Goal: Obtain resource: Download file/media

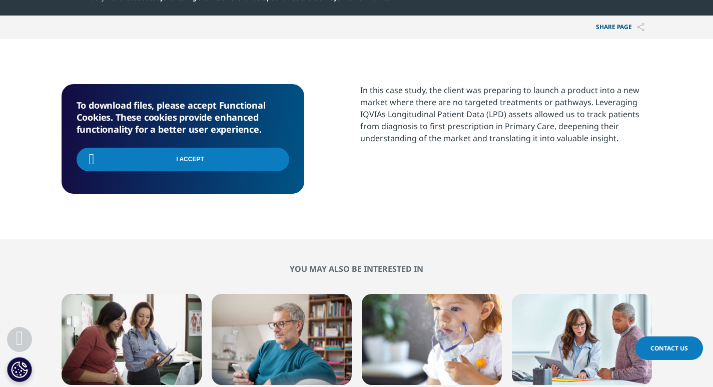
scroll to position [110, 590]
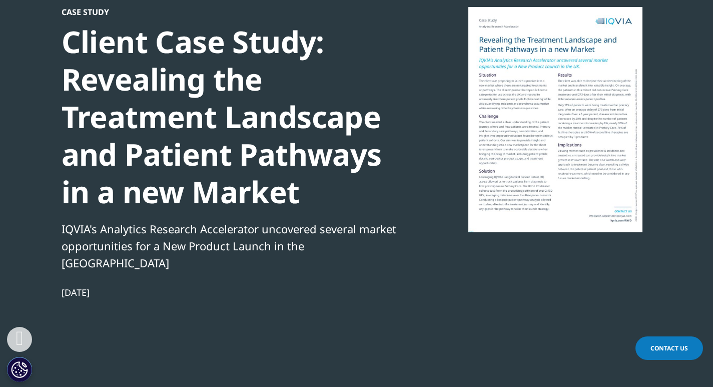
scroll to position [78, 0]
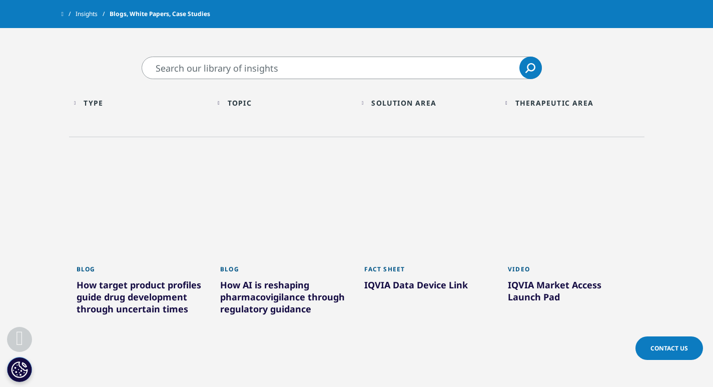
scroll to position [332, 0]
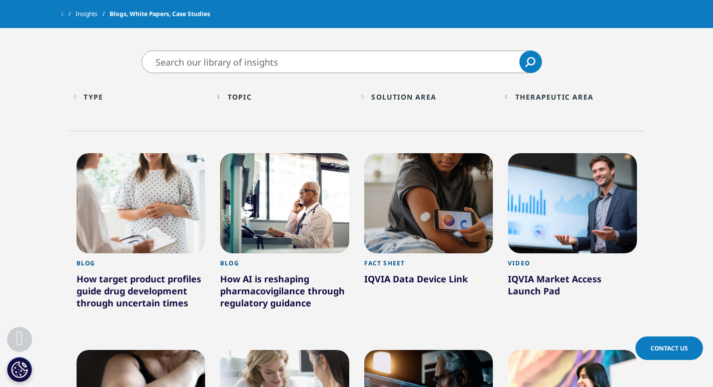
click at [410, 246] on div at bounding box center [428, 203] width 129 height 100
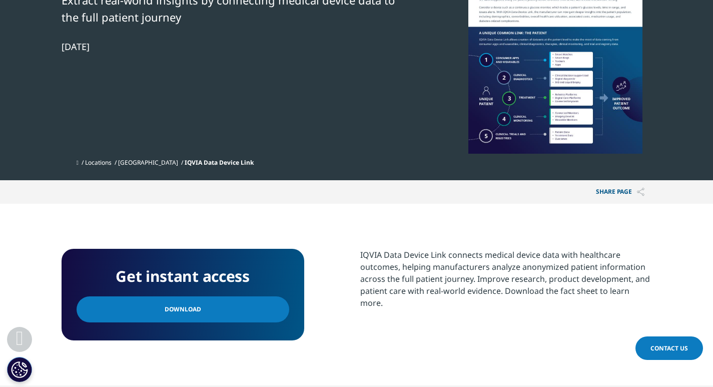
scroll to position [175, 0]
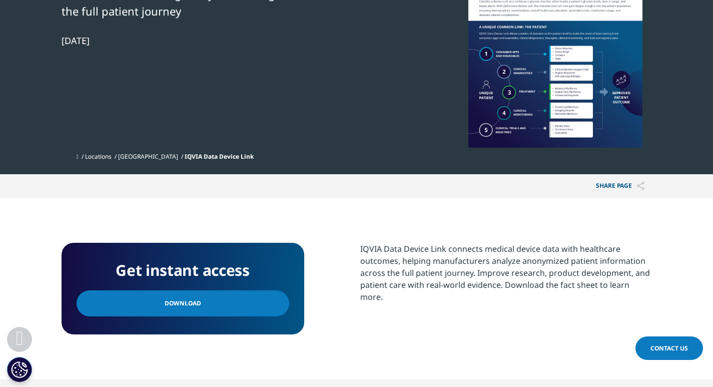
click at [207, 308] on link "Download" at bounding box center [183, 303] width 213 height 26
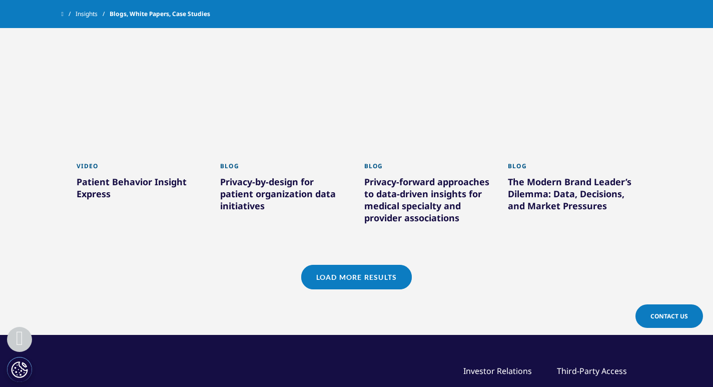
scroll to position [865, 0]
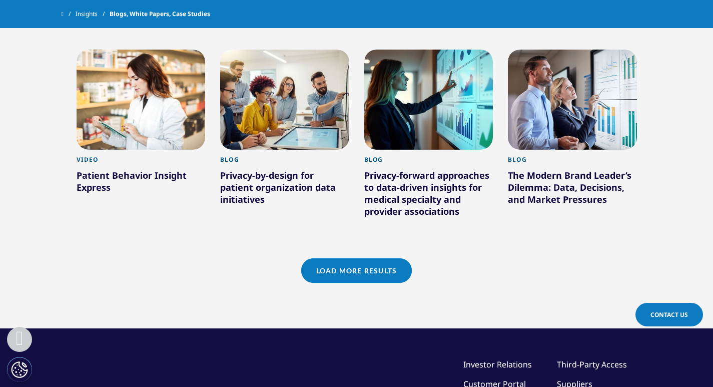
click at [352, 277] on link "Load More Results" at bounding box center [356, 270] width 111 height 25
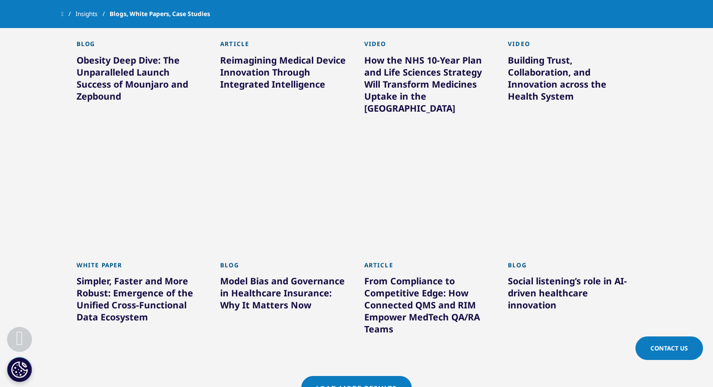
scroll to position [1399, 0]
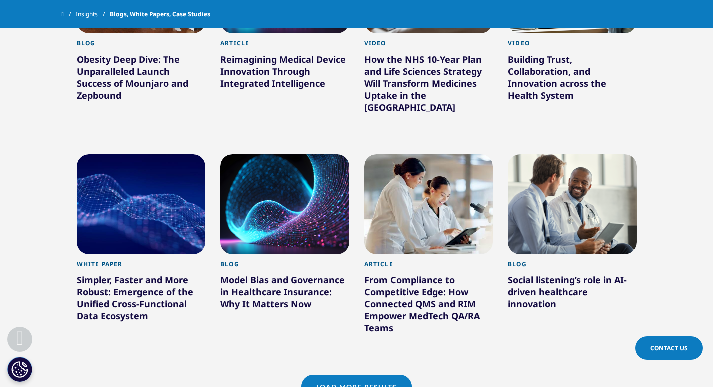
click at [358, 375] on link "Load More Results" at bounding box center [356, 387] width 111 height 25
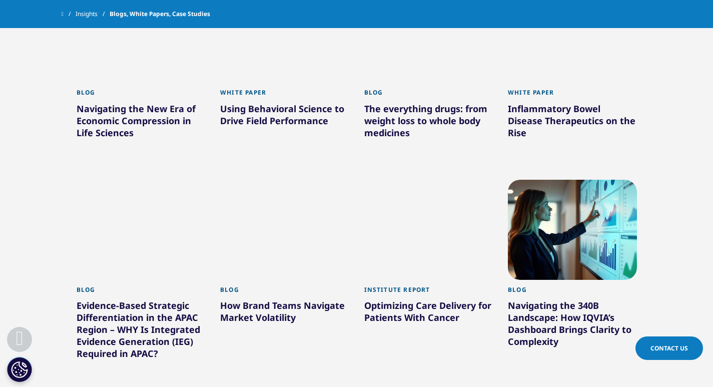
scroll to position [2089, 0]
